Goal: Find specific page/section: Find specific page/section

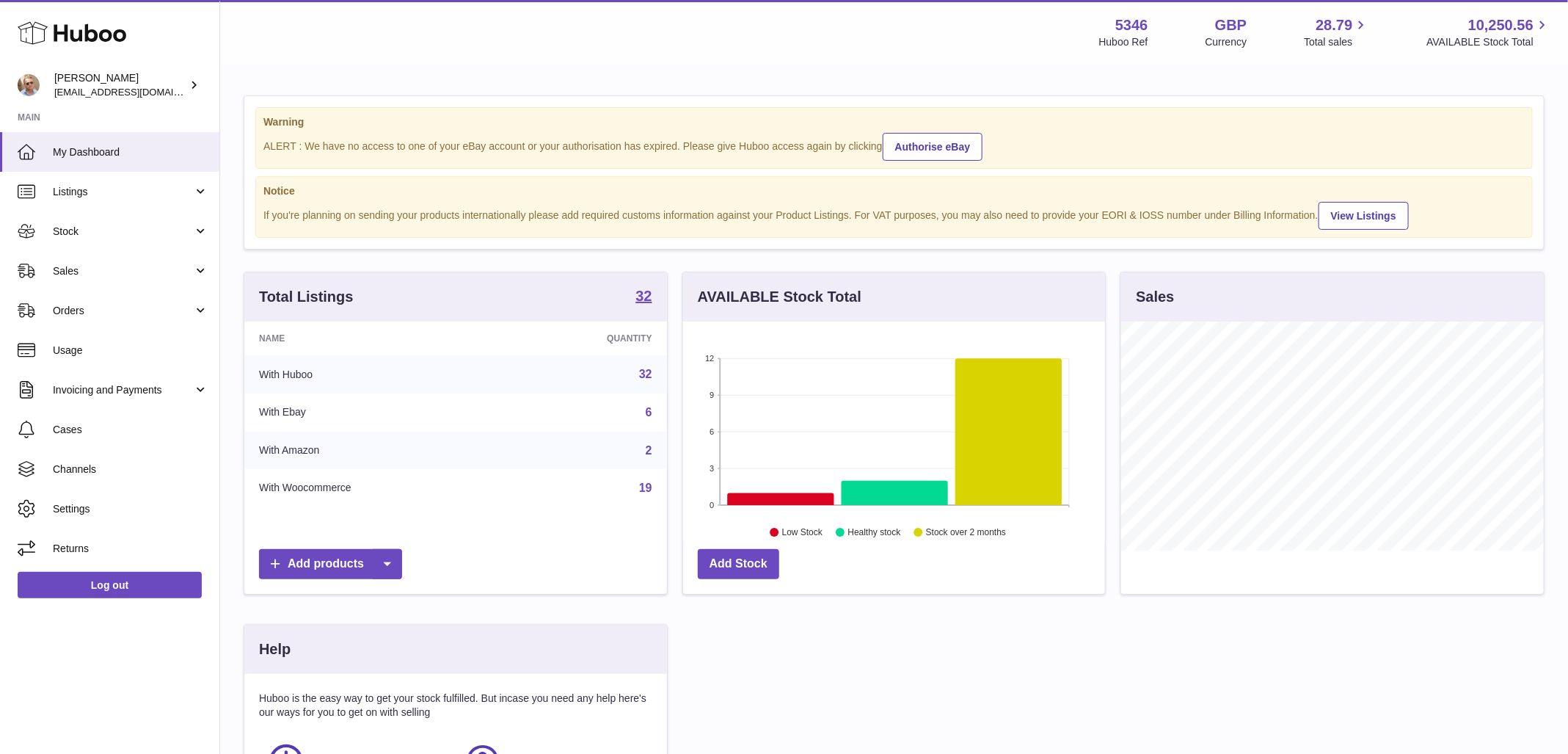
scroll to position [229, 422]
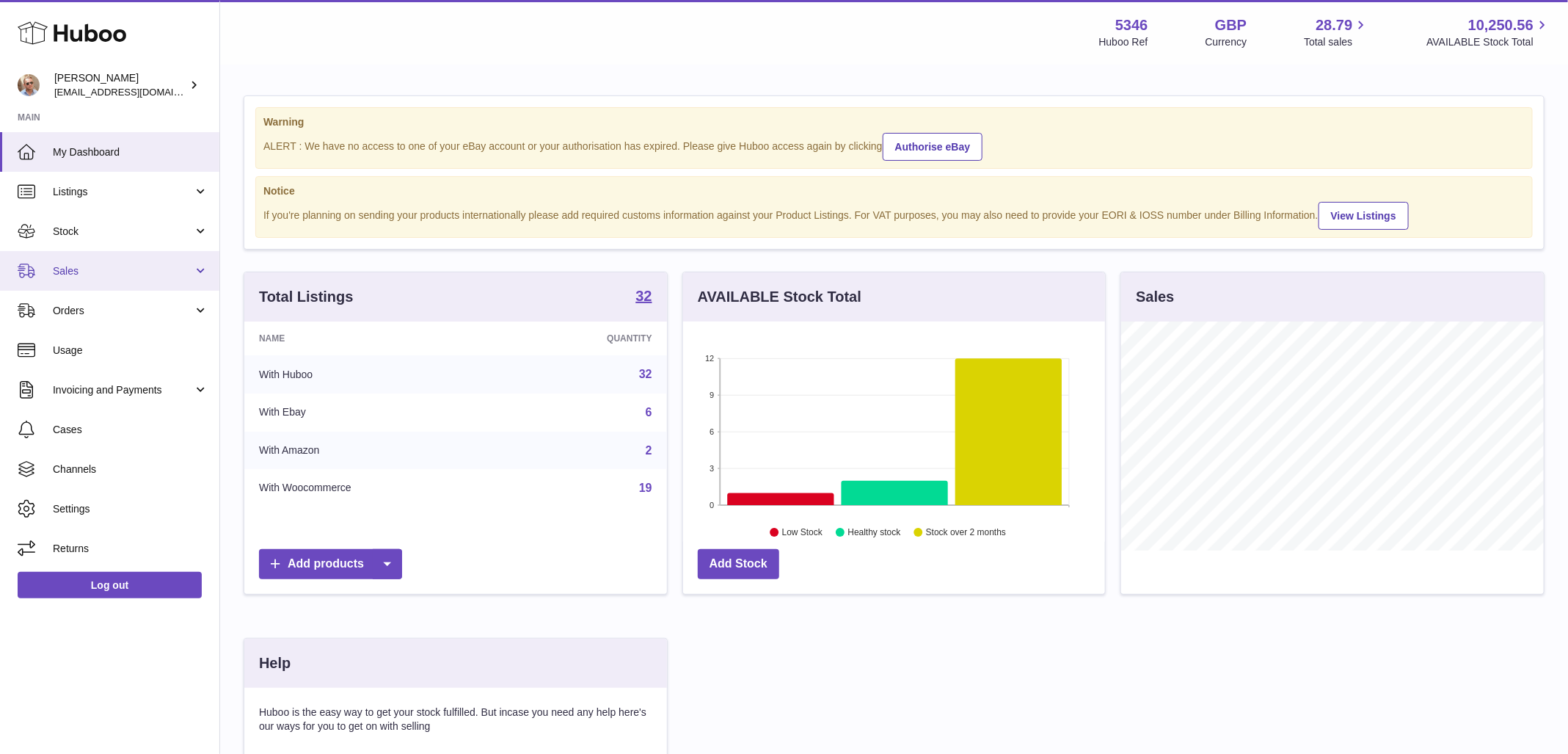
click at [75, 265] on span "Sales" at bounding box center [122, 271] width 140 height 13
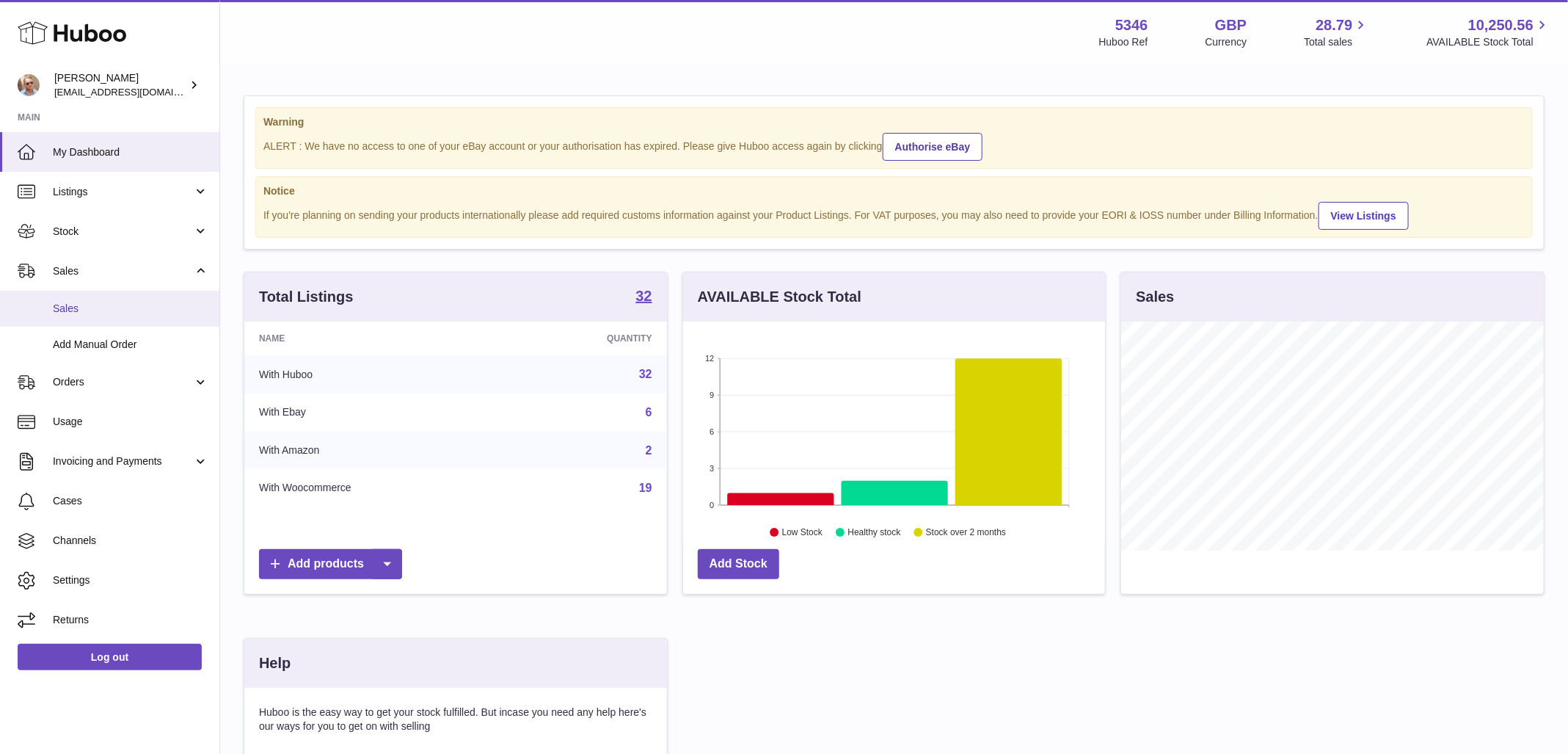
click at [80, 305] on span "Sales" at bounding box center [130, 309] width 155 height 13
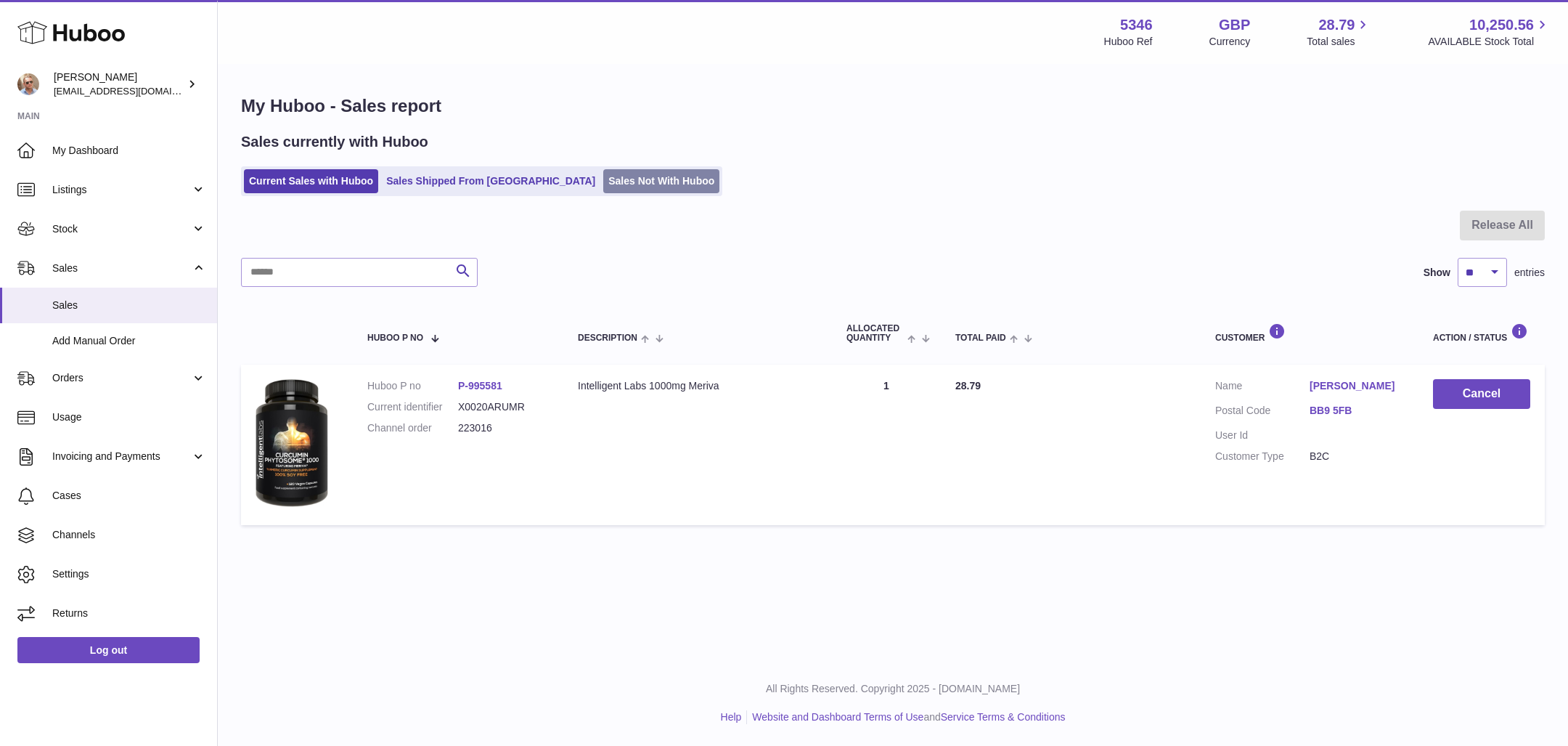
click at [603, 176] on link "Sales Not With Huboo" at bounding box center [661, 180] width 116 height 24
